Goal: Communication & Community: Ask a question

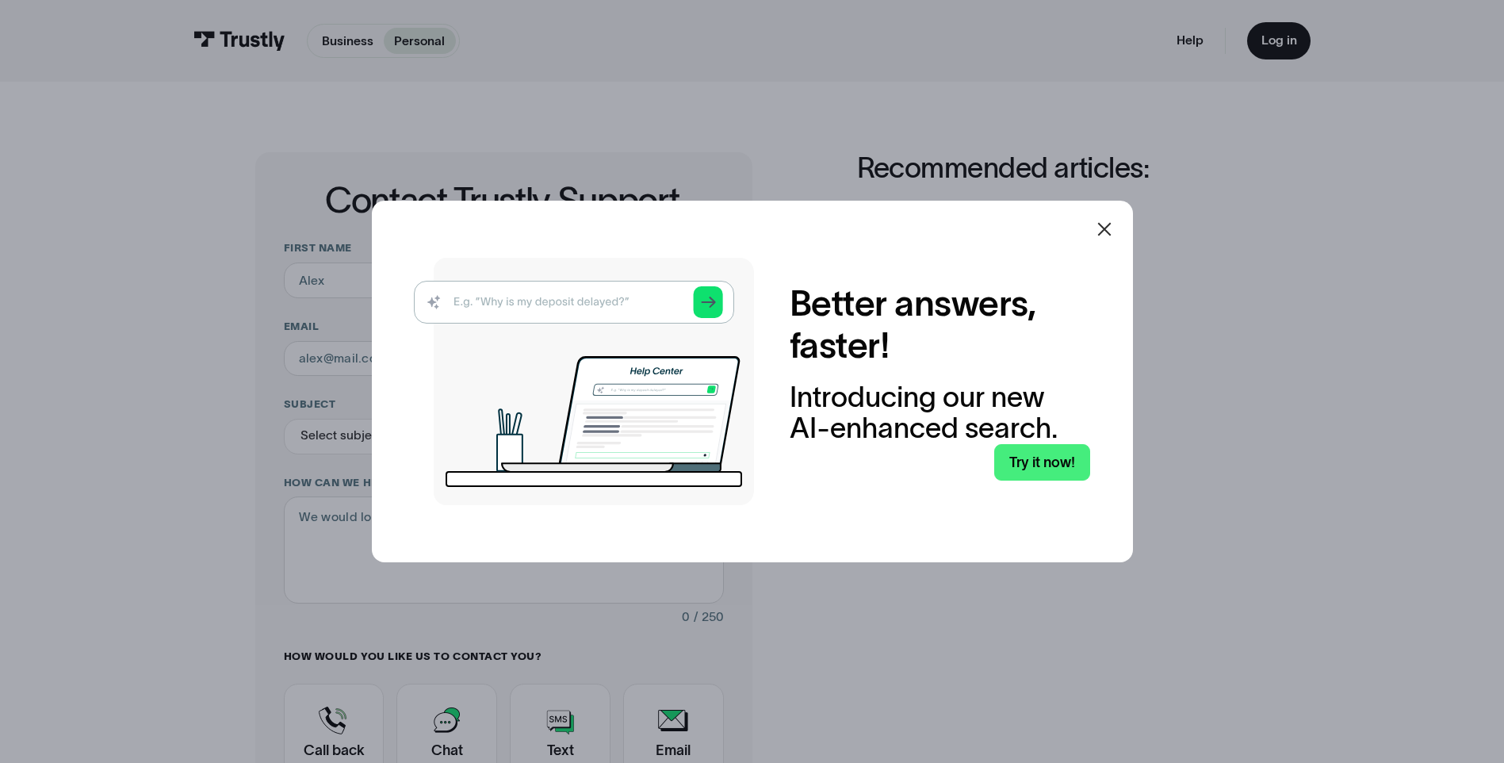
click at [1110, 225] on icon at bounding box center [1104, 229] width 19 height 19
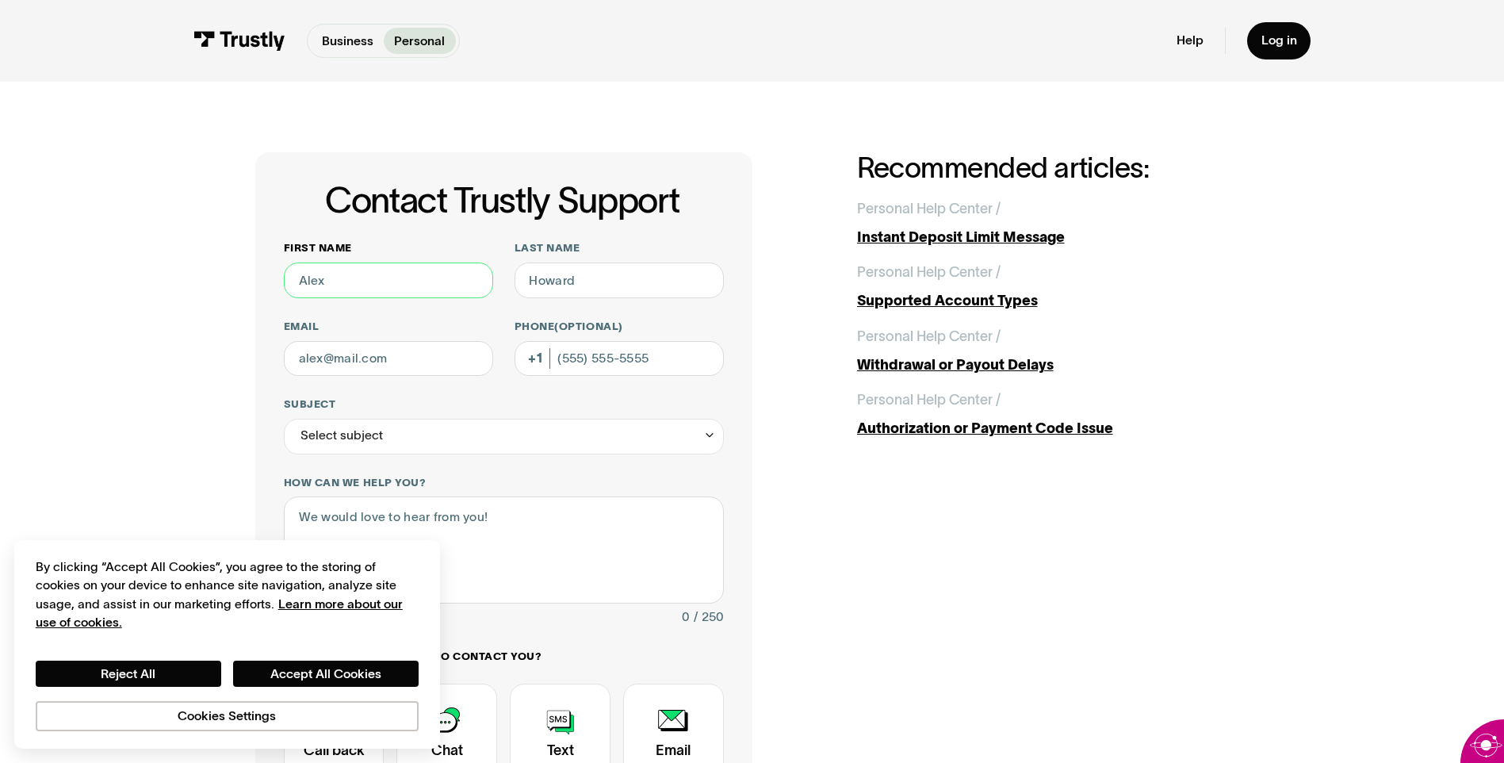
click at [343, 280] on input "First name" at bounding box center [388, 280] width 209 height 36
type input "Alice A Thomas"
type input "rtwokids@yahoo.com"
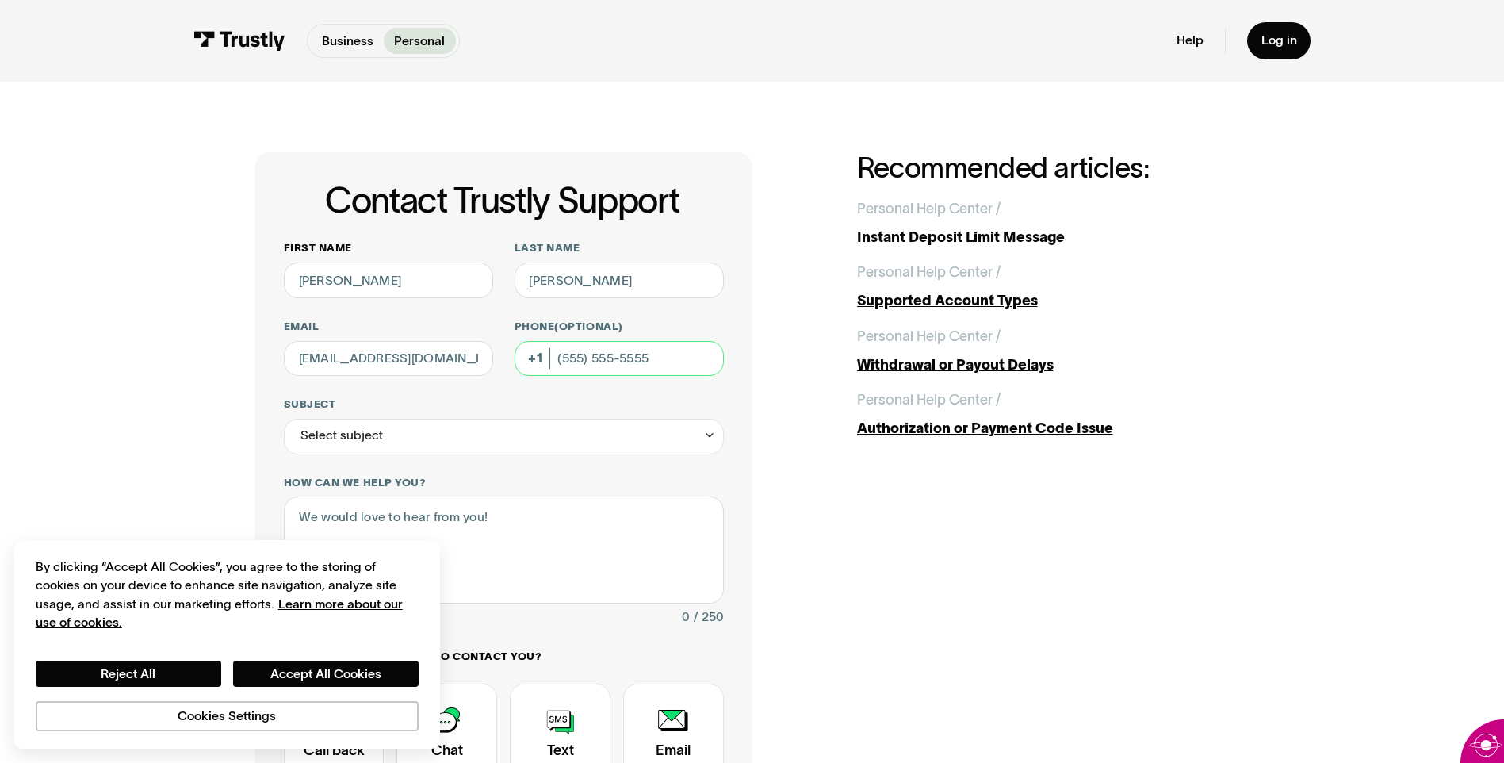
type input "(831) 818-2098"
click at [331, 281] on input "Alice A Thomas" at bounding box center [388, 280] width 209 height 36
click at [401, 281] on input "Alice A Thomas" at bounding box center [388, 280] width 209 height 36
drag, startPoint x: 395, startPoint y: 278, endPoint x: 329, endPoint y: 276, distance: 65.9
click at [329, 276] on input "Alice A Thomas" at bounding box center [388, 280] width 209 height 36
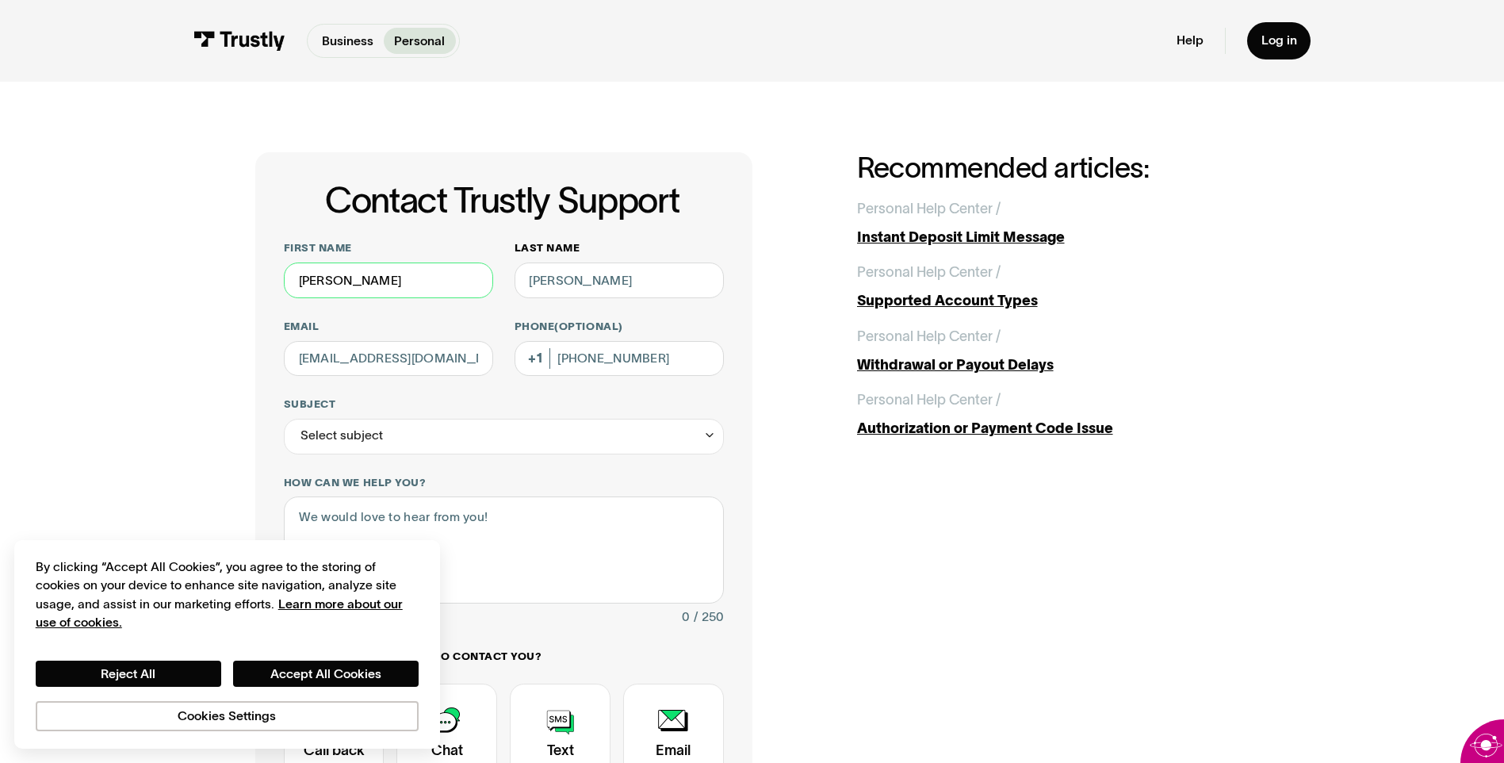
type input "Alice"
drag, startPoint x: 569, startPoint y: 278, endPoint x: 511, endPoint y: 282, distance: 57.2
click at [511, 282] on div "First name Alice Last name Alice A Thomas Email rtwokids@yahoo.com Phone (Optio…" at bounding box center [504, 554] width 440 height 626
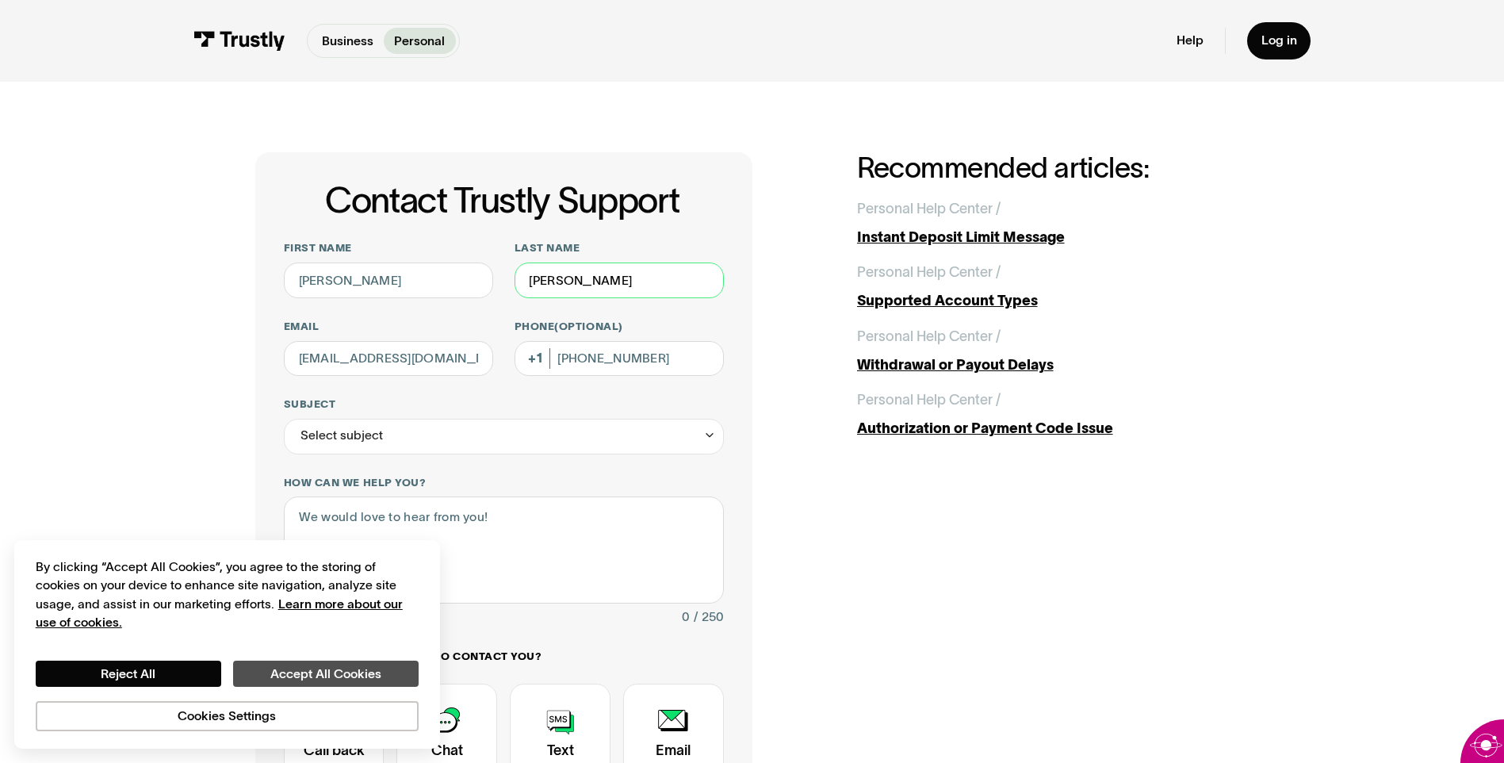
type input "Thomas"
click at [300, 672] on button "Accept All Cookies" at bounding box center [326, 674] width 186 height 27
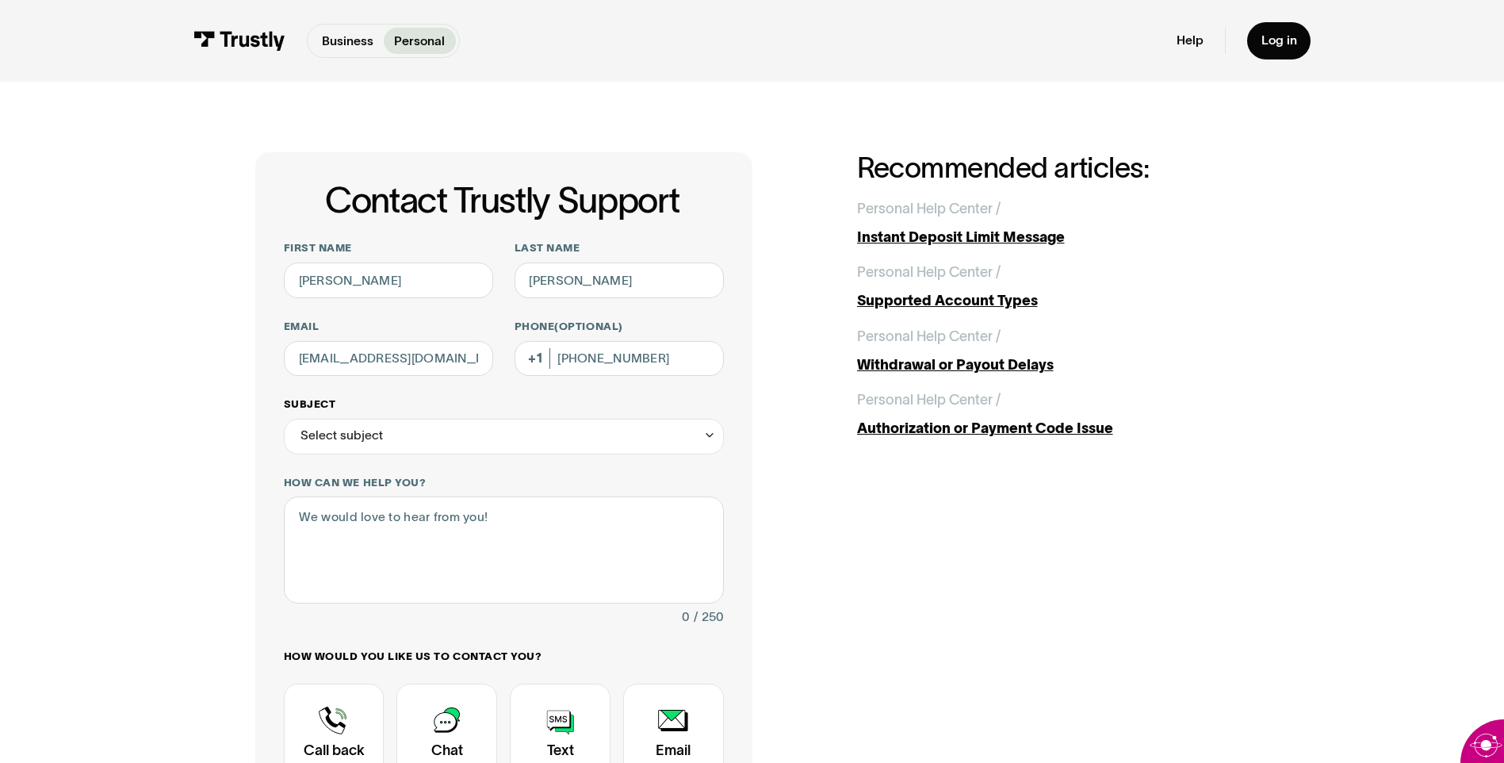
click at [707, 436] on icon "Contact Trustly Support" at bounding box center [710, 435] width 6 height 3
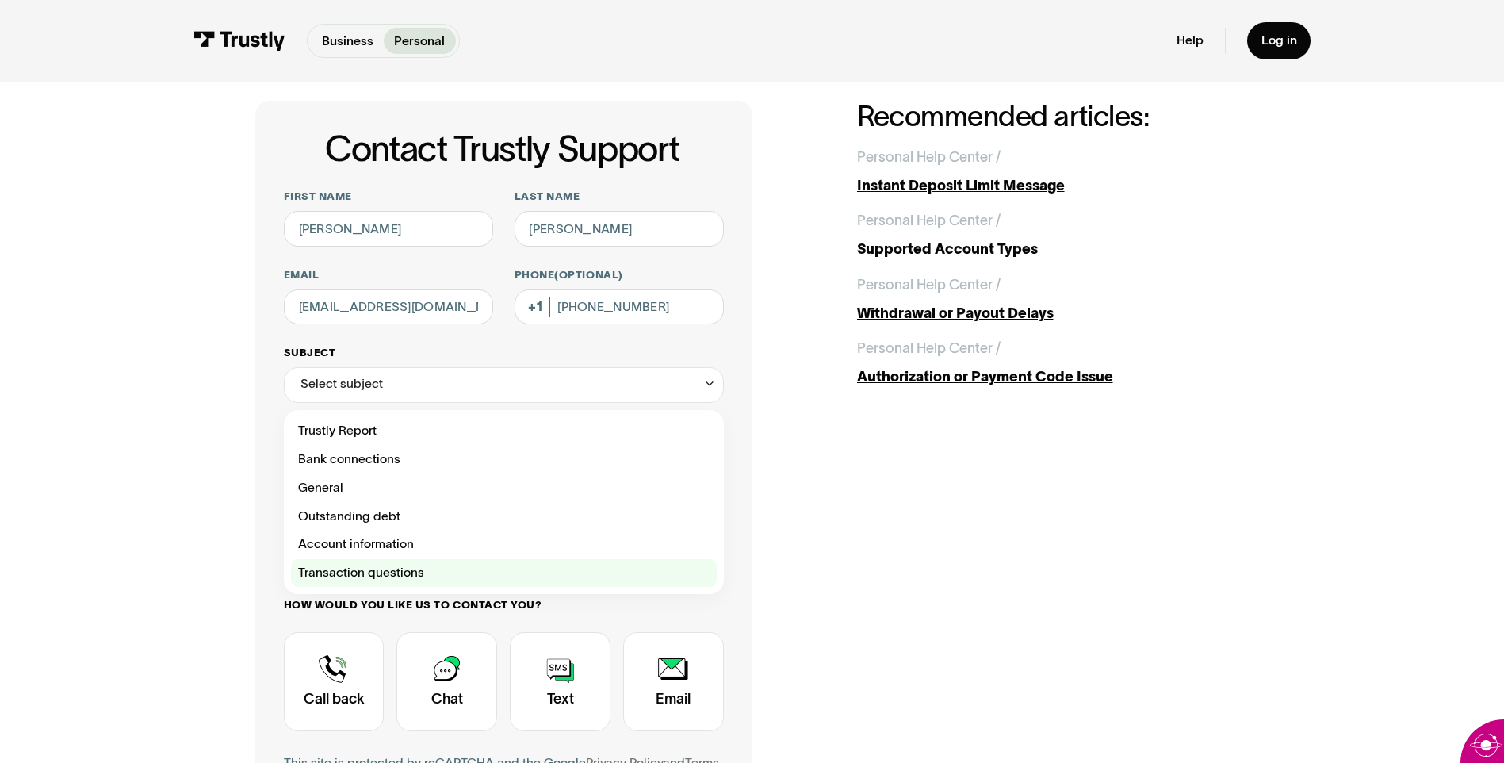
scroll to position [79, 0]
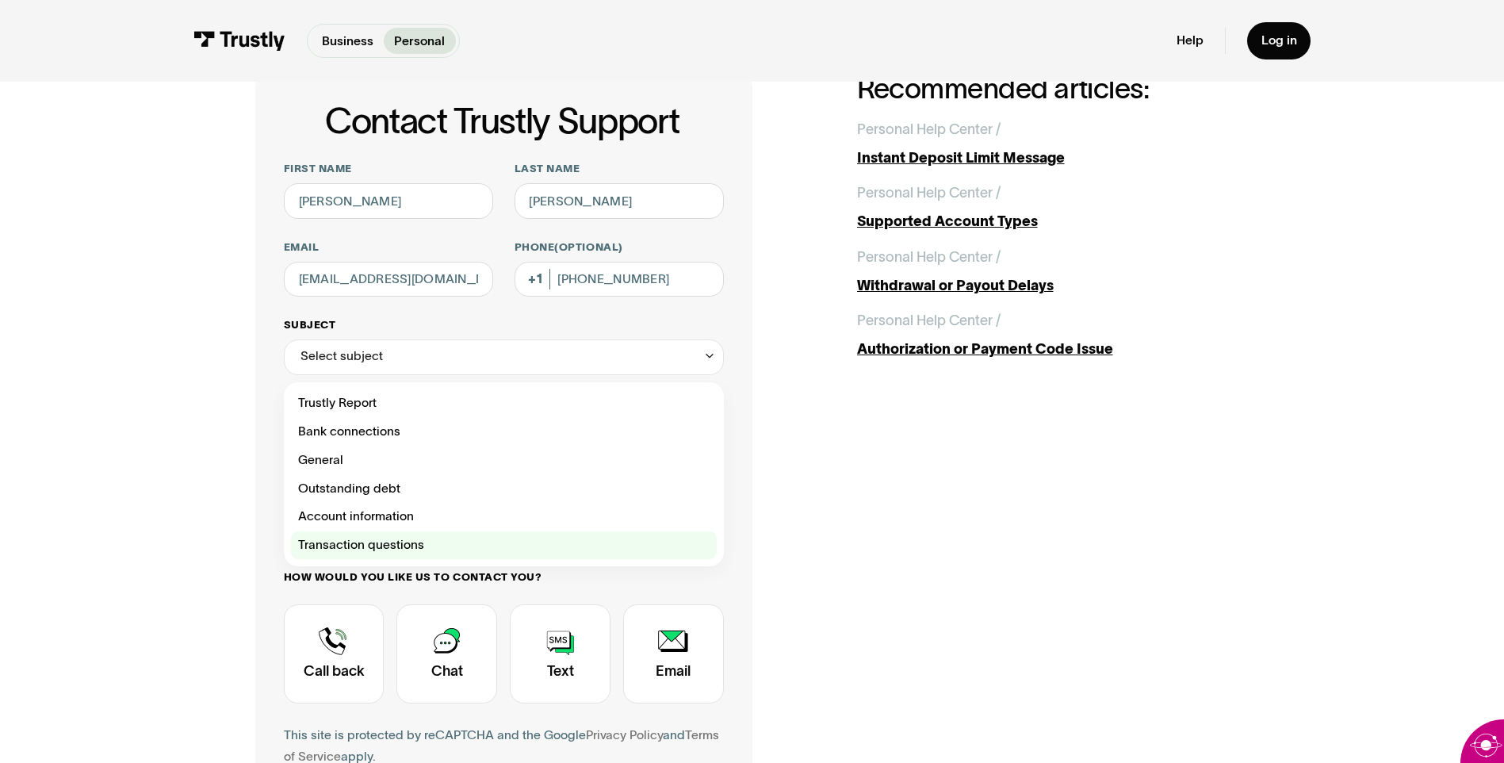
click at [394, 546] on div "Contact Trustly Support" at bounding box center [504, 545] width 426 height 29
type input "**********"
click at [394, 523] on textarea "How can we help you?" at bounding box center [504, 470] width 440 height 106
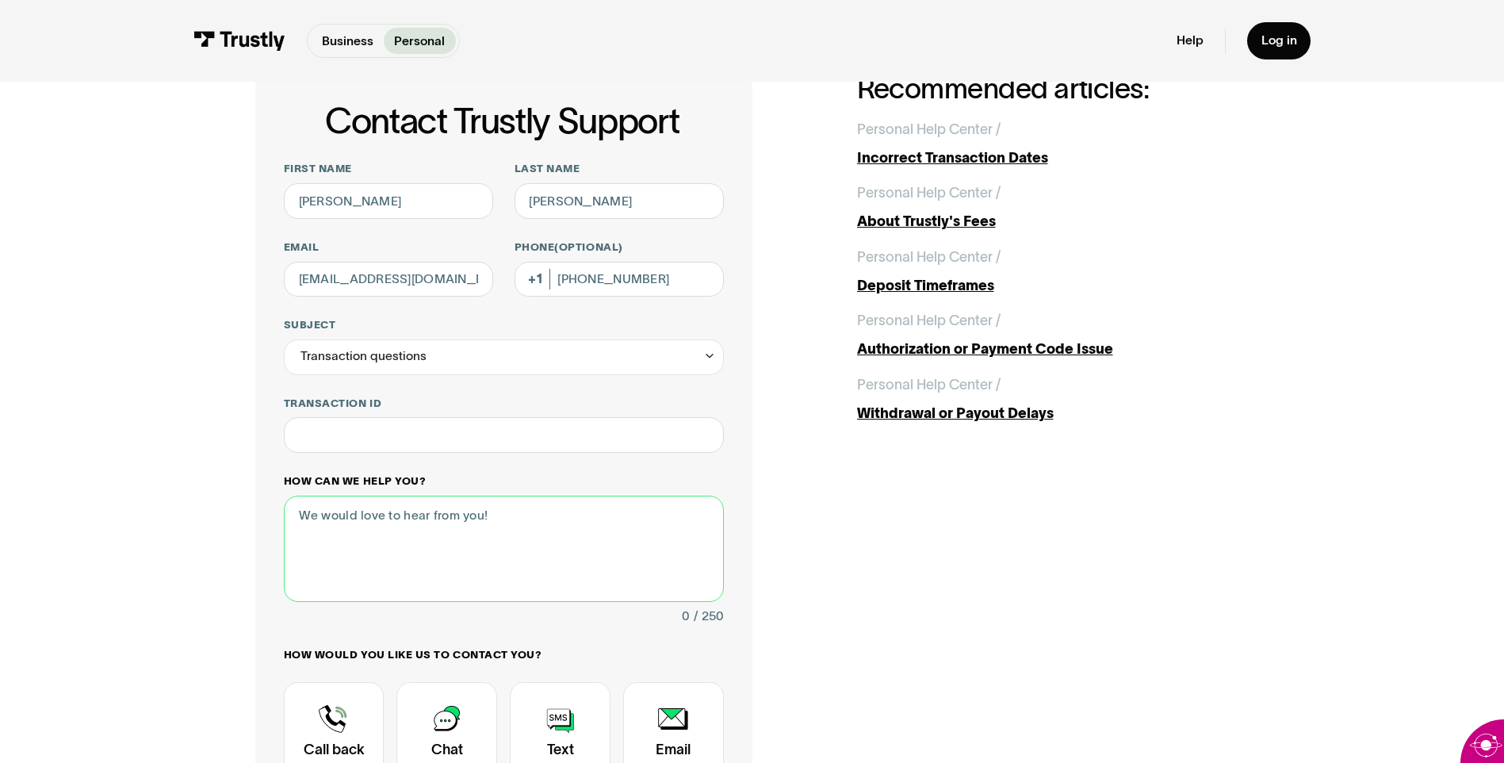
click at [319, 519] on textarea "How can we help you?" at bounding box center [504, 549] width 440 height 106
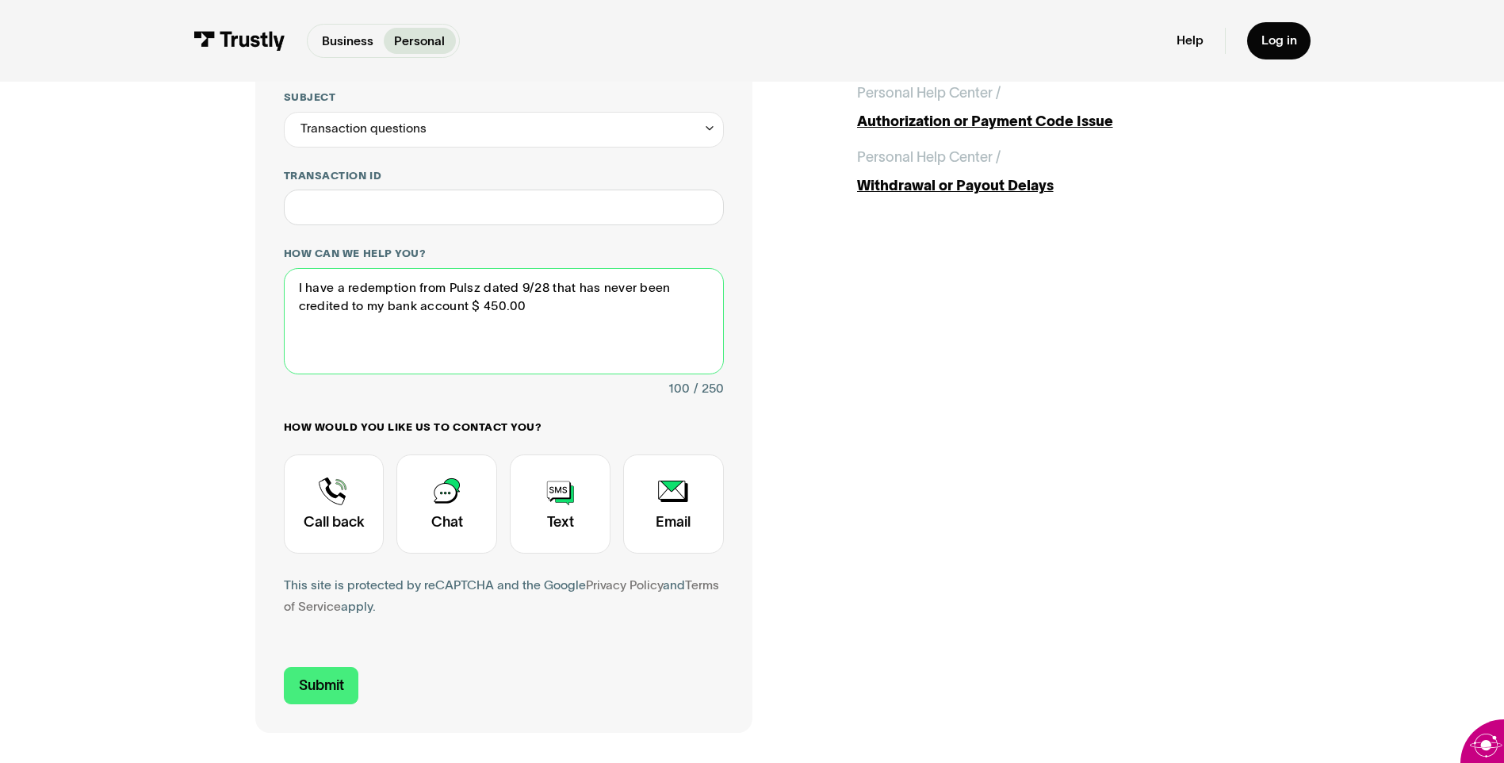
scroll to position [238, 0]
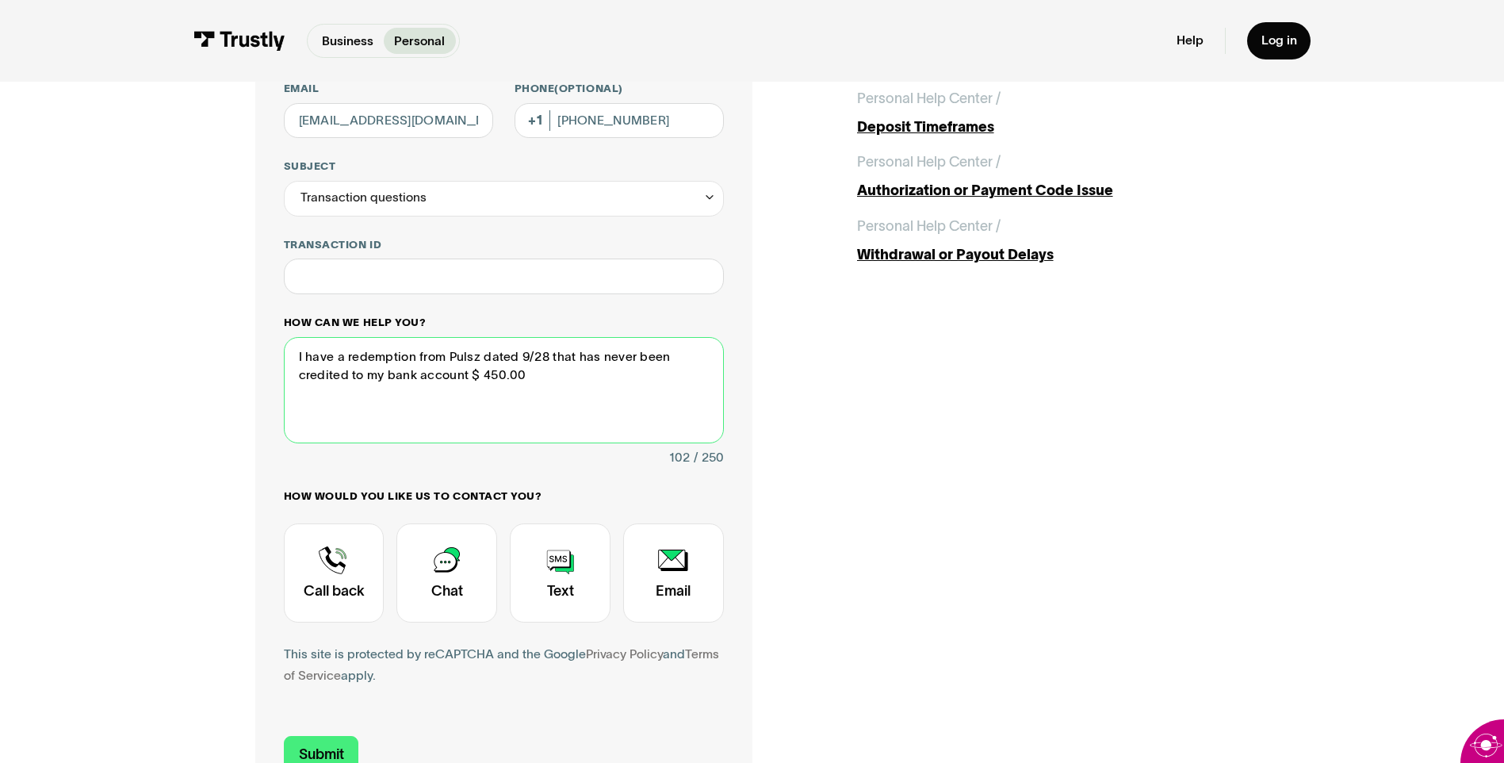
click at [297, 407] on textarea "I have a redemption from Pulsz dated 9/28 that has never been credited to my ba…" at bounding box center [504, 390] width 440 height 106
paste textarea "Date: 2025-09-27T19:16:46.877 Amount: $450.00 Transaction ID: 10120198"
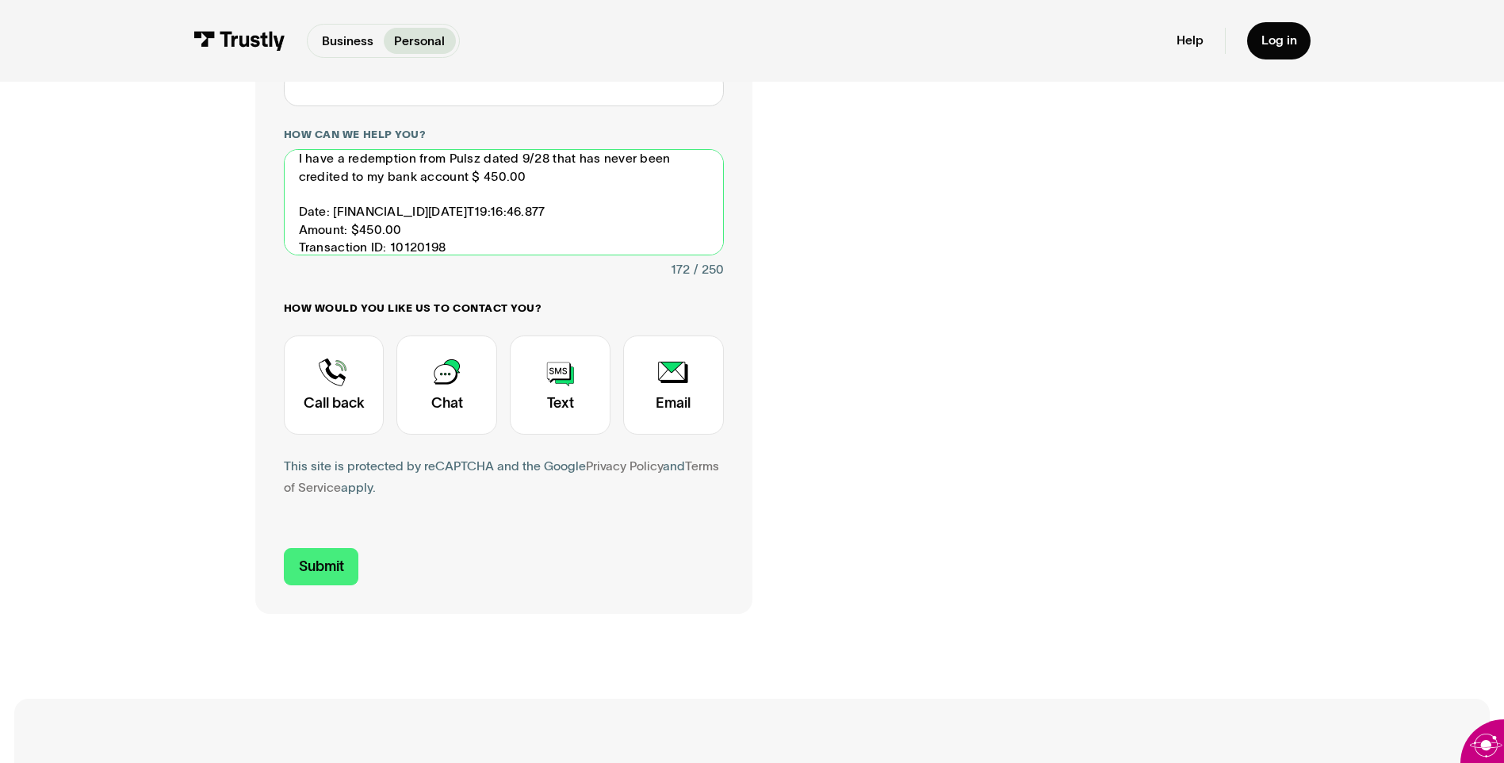
scroll to position [476, 0]
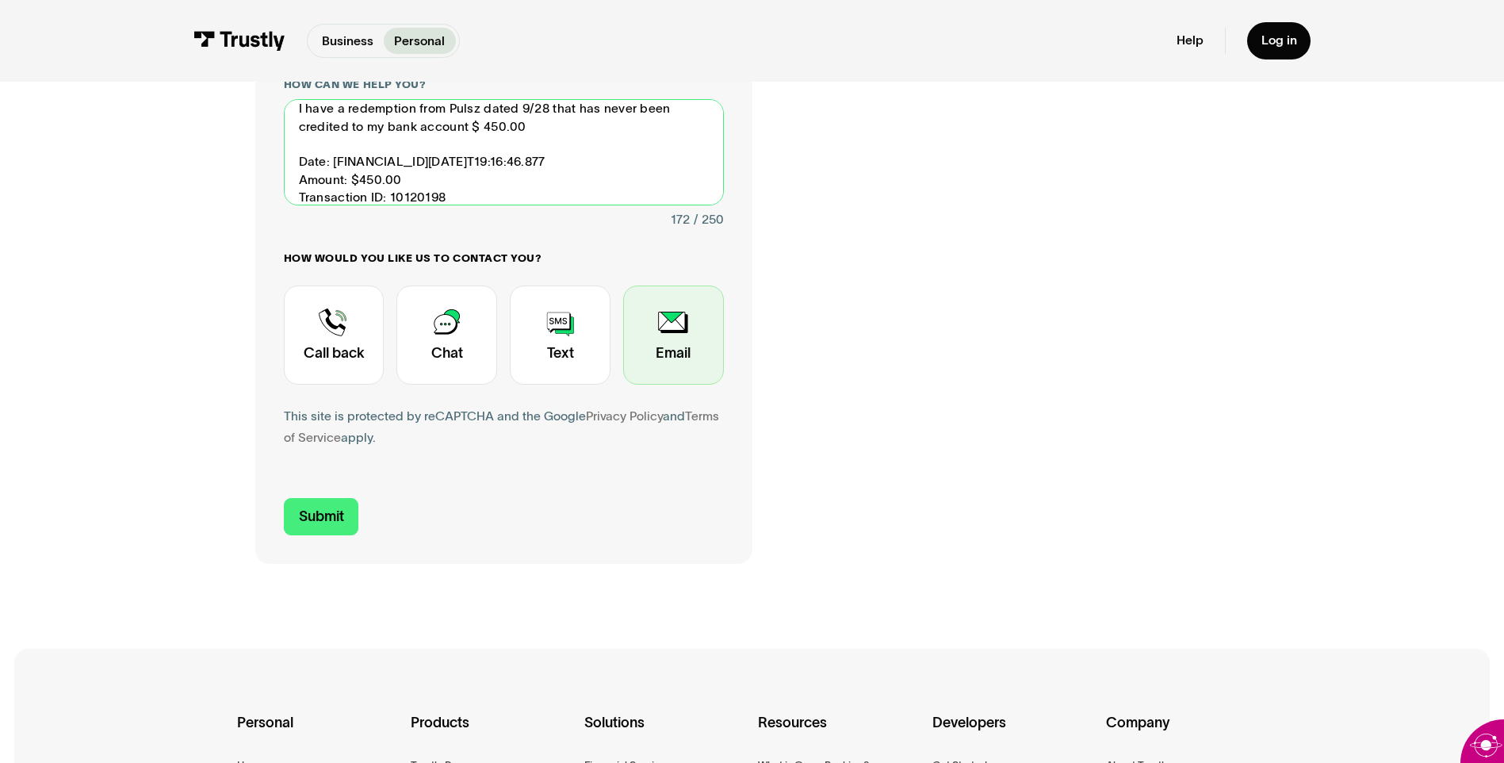
type textarea "I have a redemption from Pulsz dated 9/28 that has never been credited to my ba…"
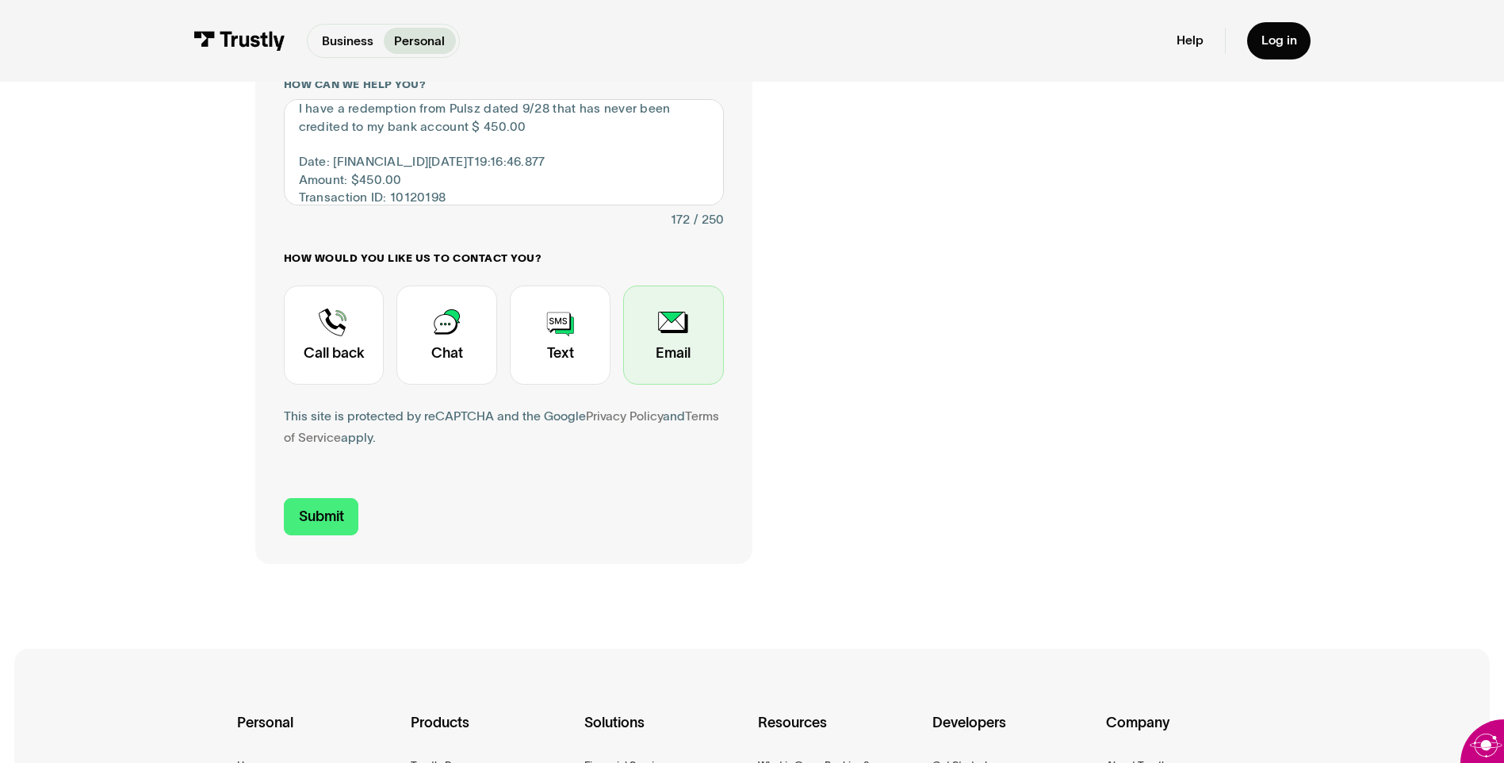
click at [661, 325] on div "Contact Trustly Support" at bounding box center [673, 334] width 101 height 99
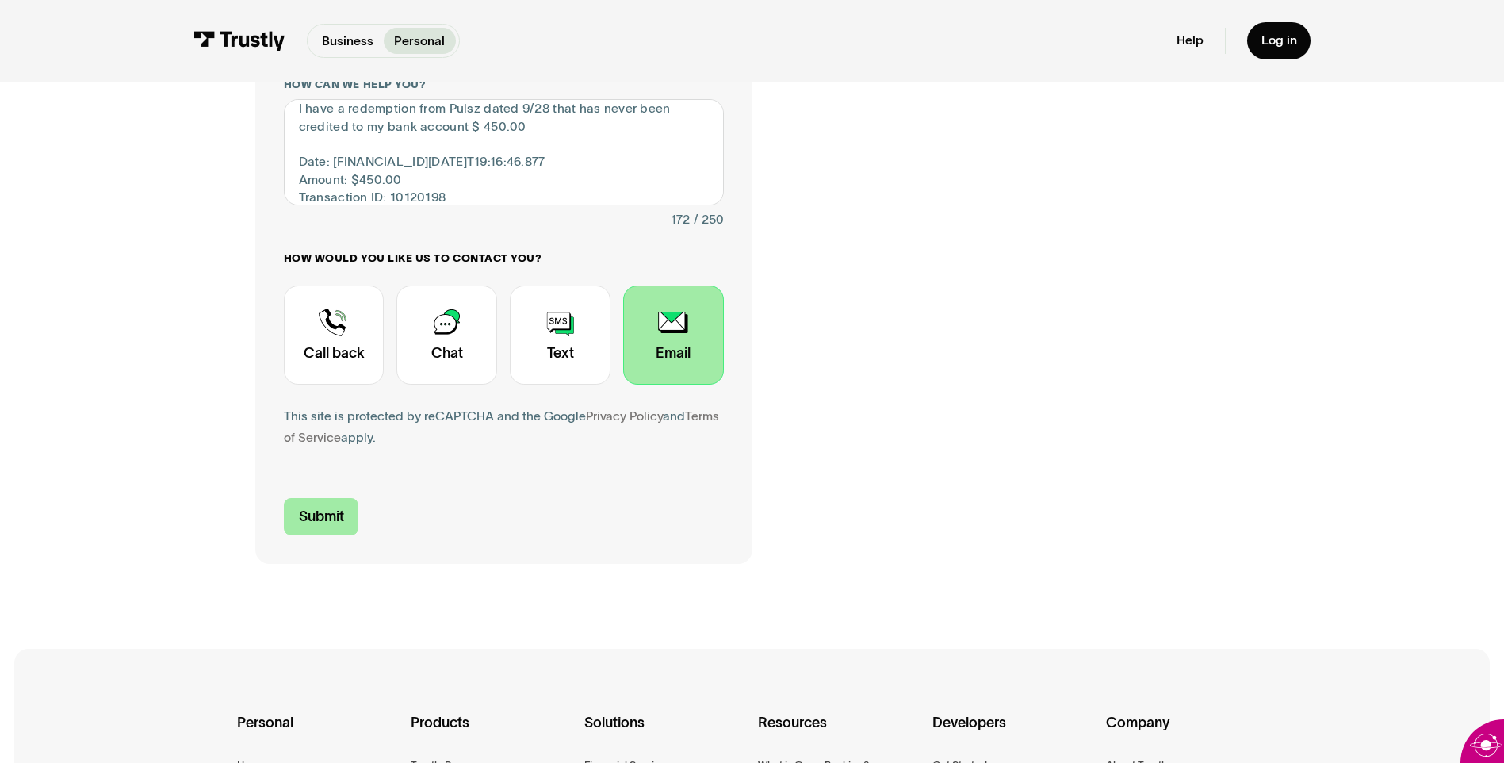
click at [330, 511] on input "Submit" at bounding box center [321, 516] width 75 height 37
type input "+18318182098"
